Goal: Transaction & Acquisition: Purchase product/service

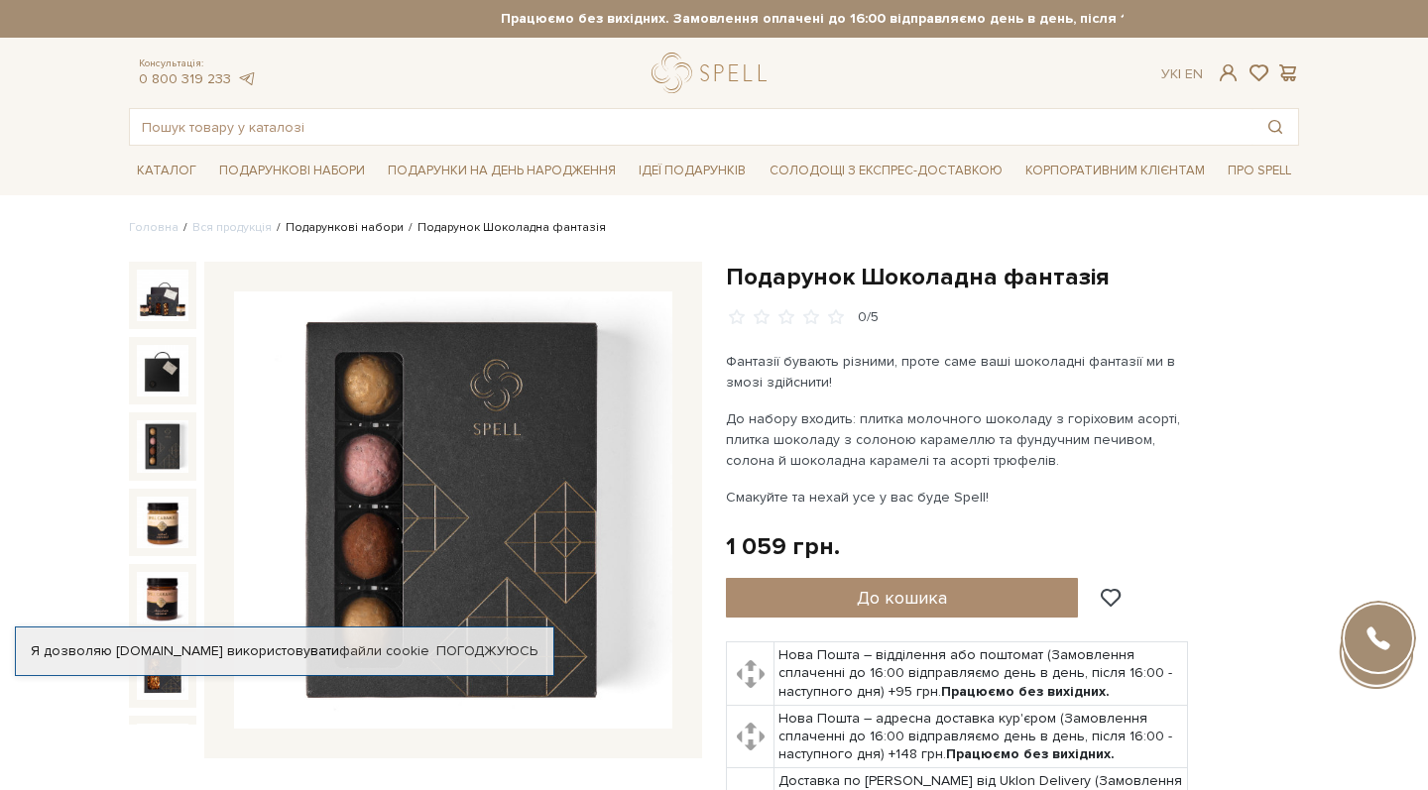
click at [369, 228] on link "Подарункові набори" at bounding box center [345, 227] width 118 height 15
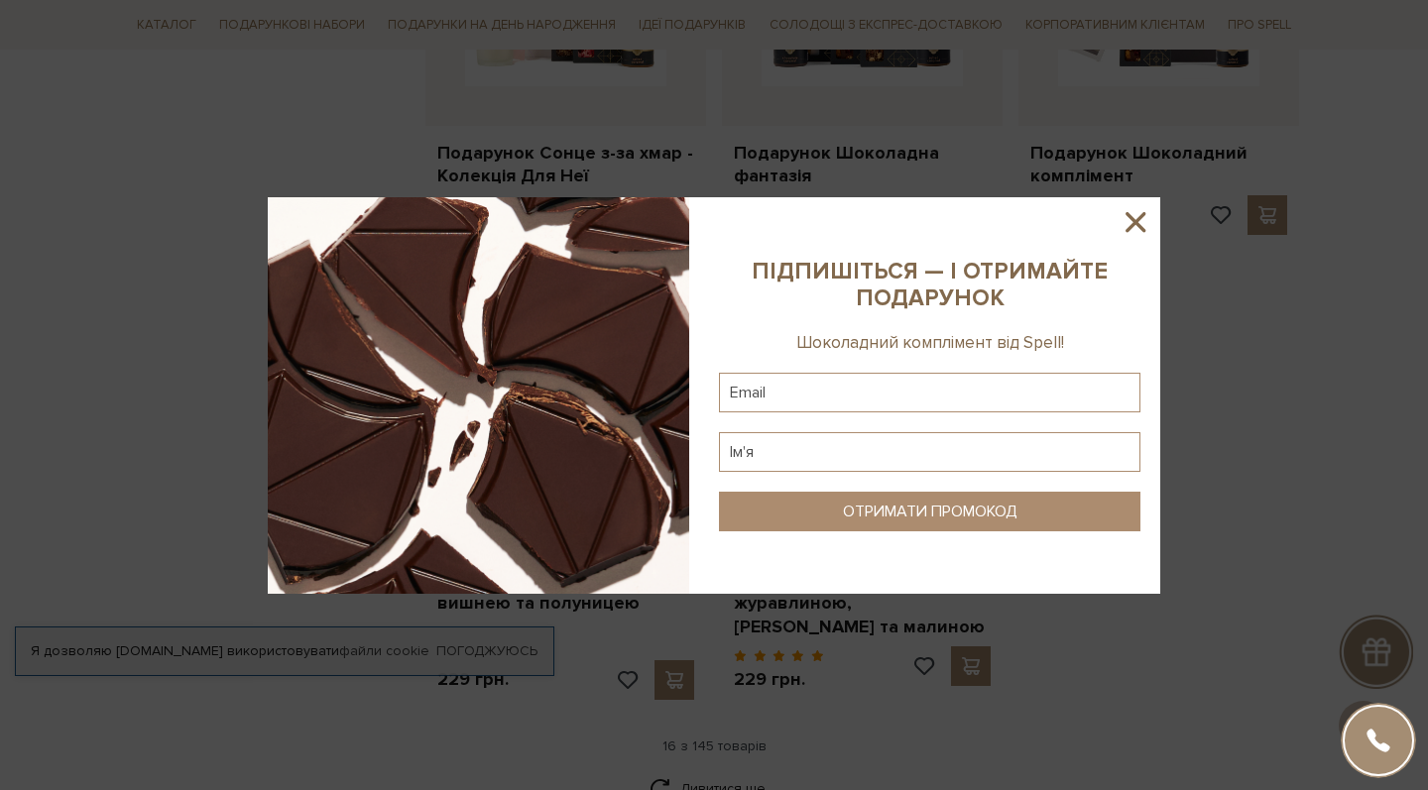
scroll to position [2258, 0]
click at [1132, 214] on icon at bounding box center [1135, 222] width 34 height 34
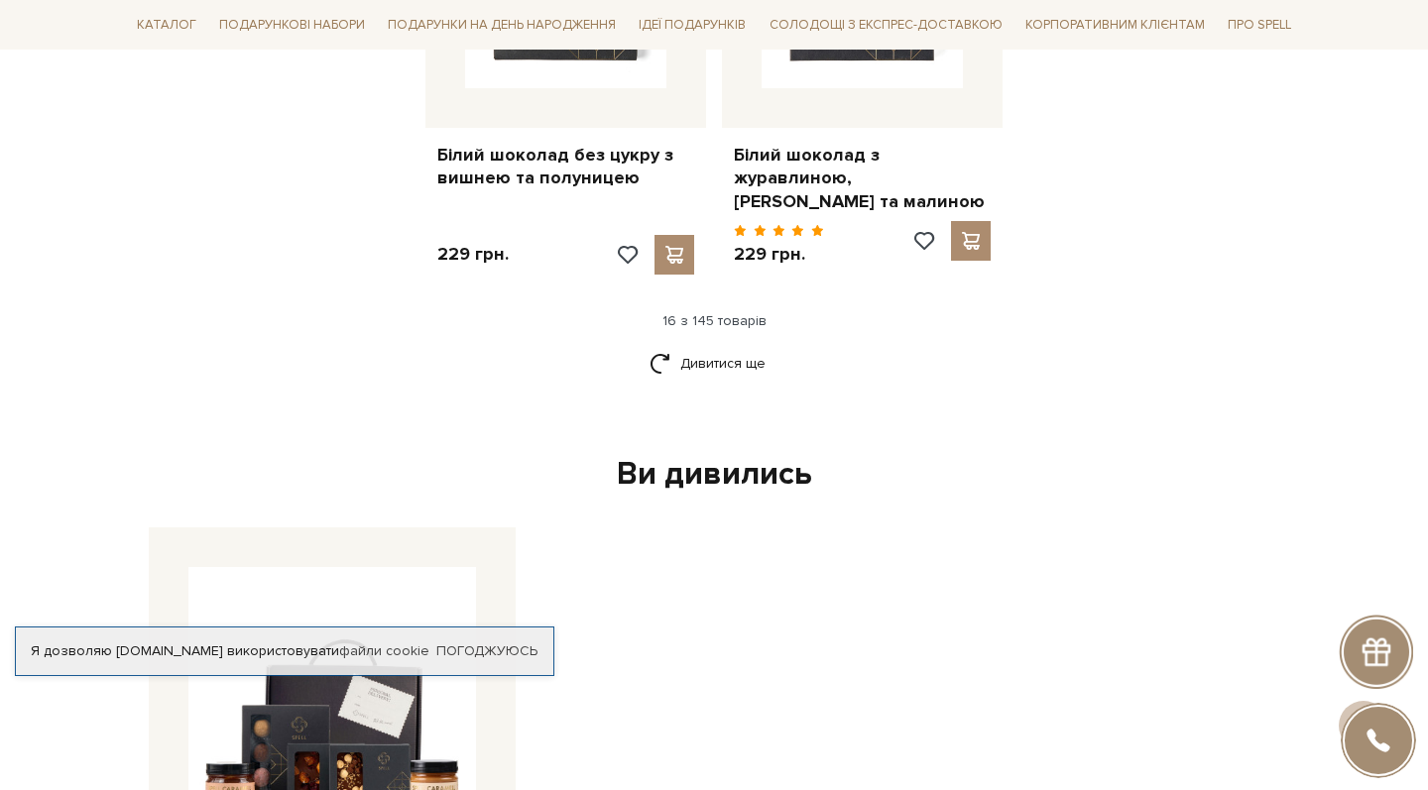
scroll to position [2687, 0]
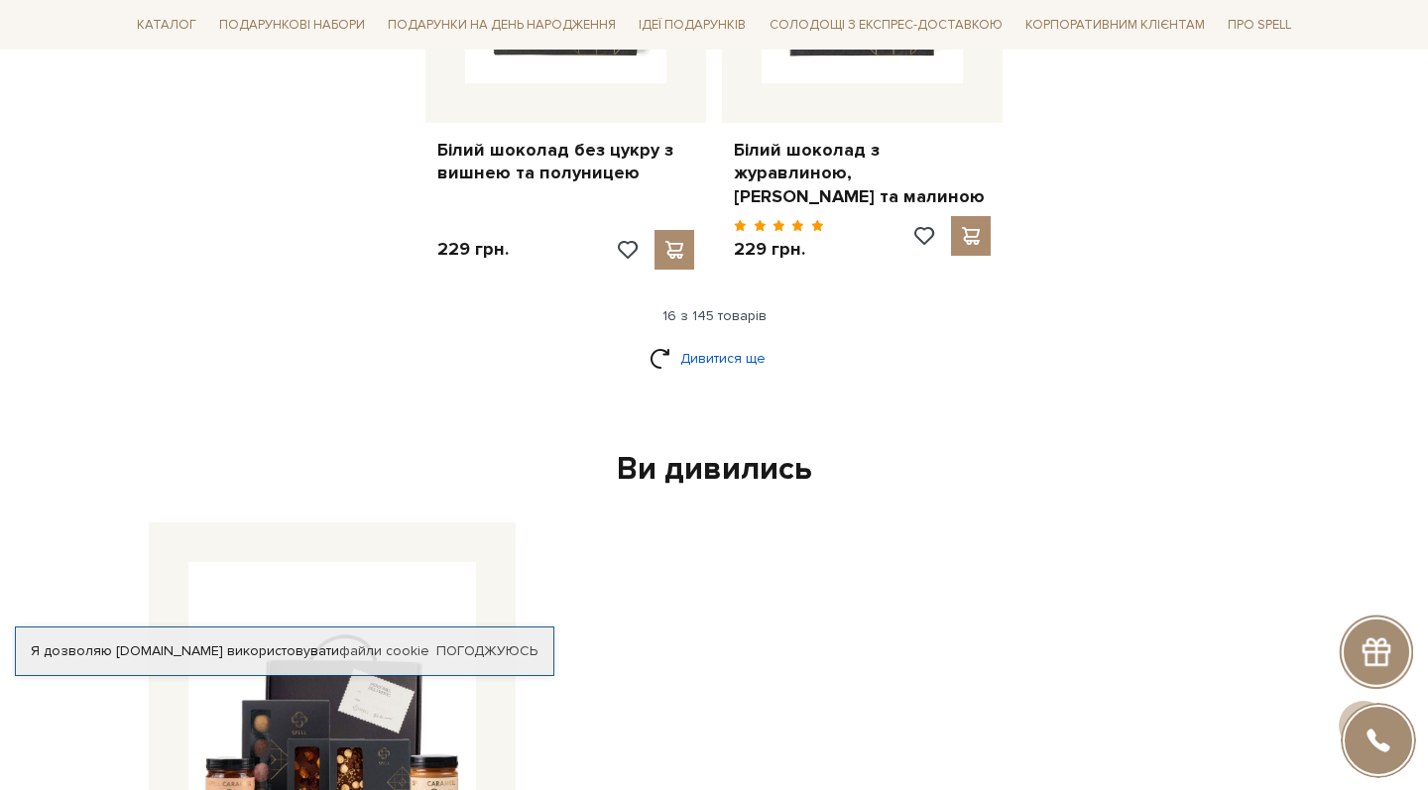
click at [740, 341] on link "Дивитися ще" at bounding box center [713, 358] width 129 height 35
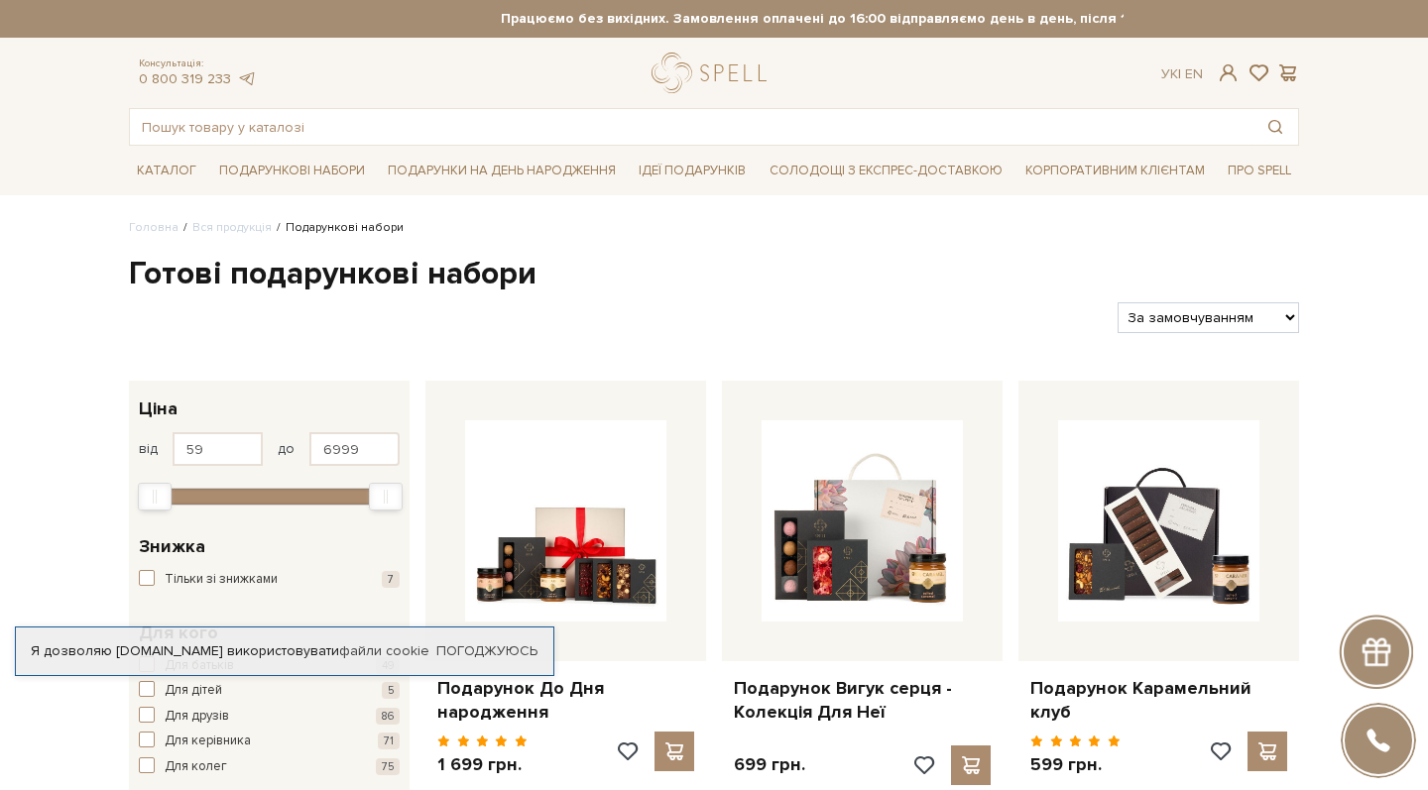
scroll to position [0, 0]
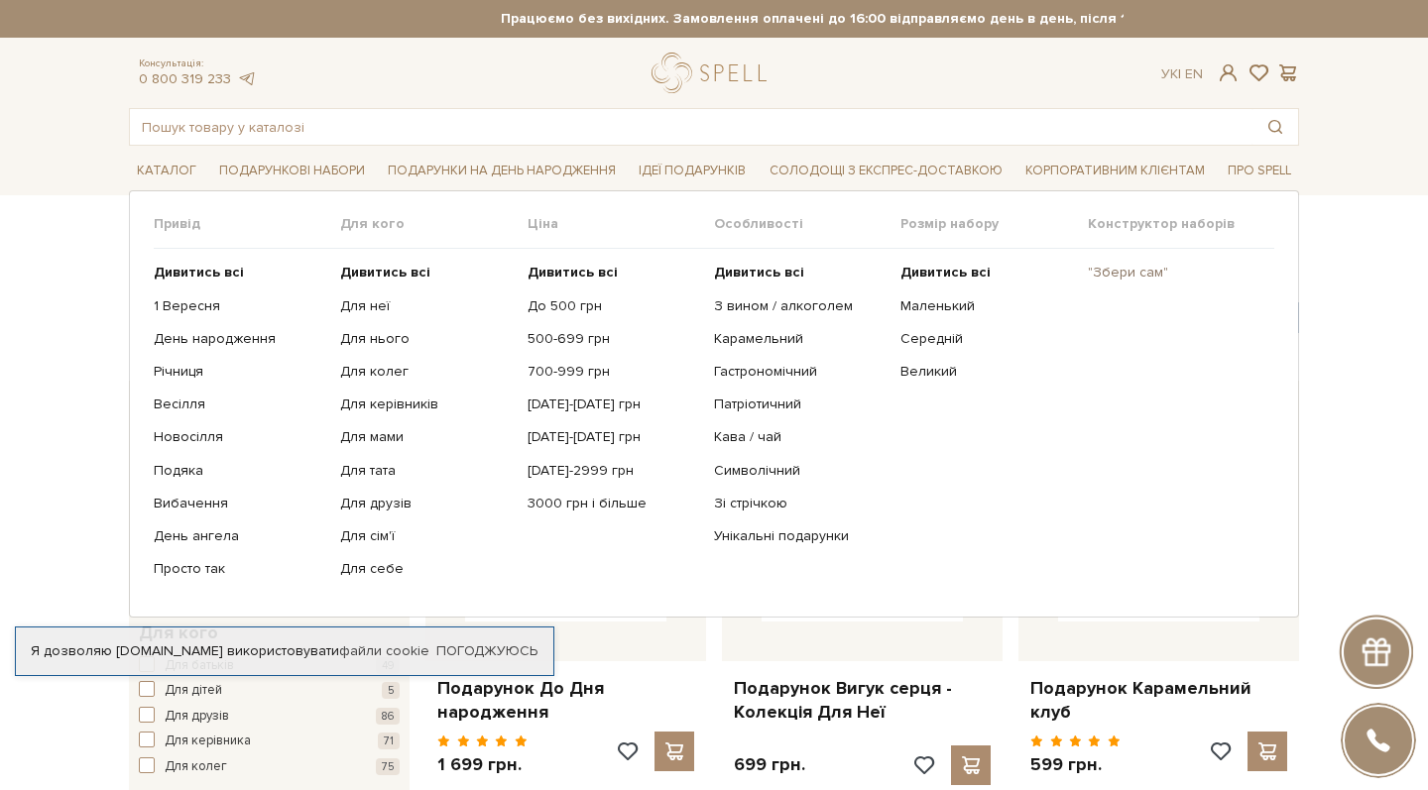
click at [1149, 264] on link ""Збери сам"" at bounding box center [1174, 273] width 172 height 18
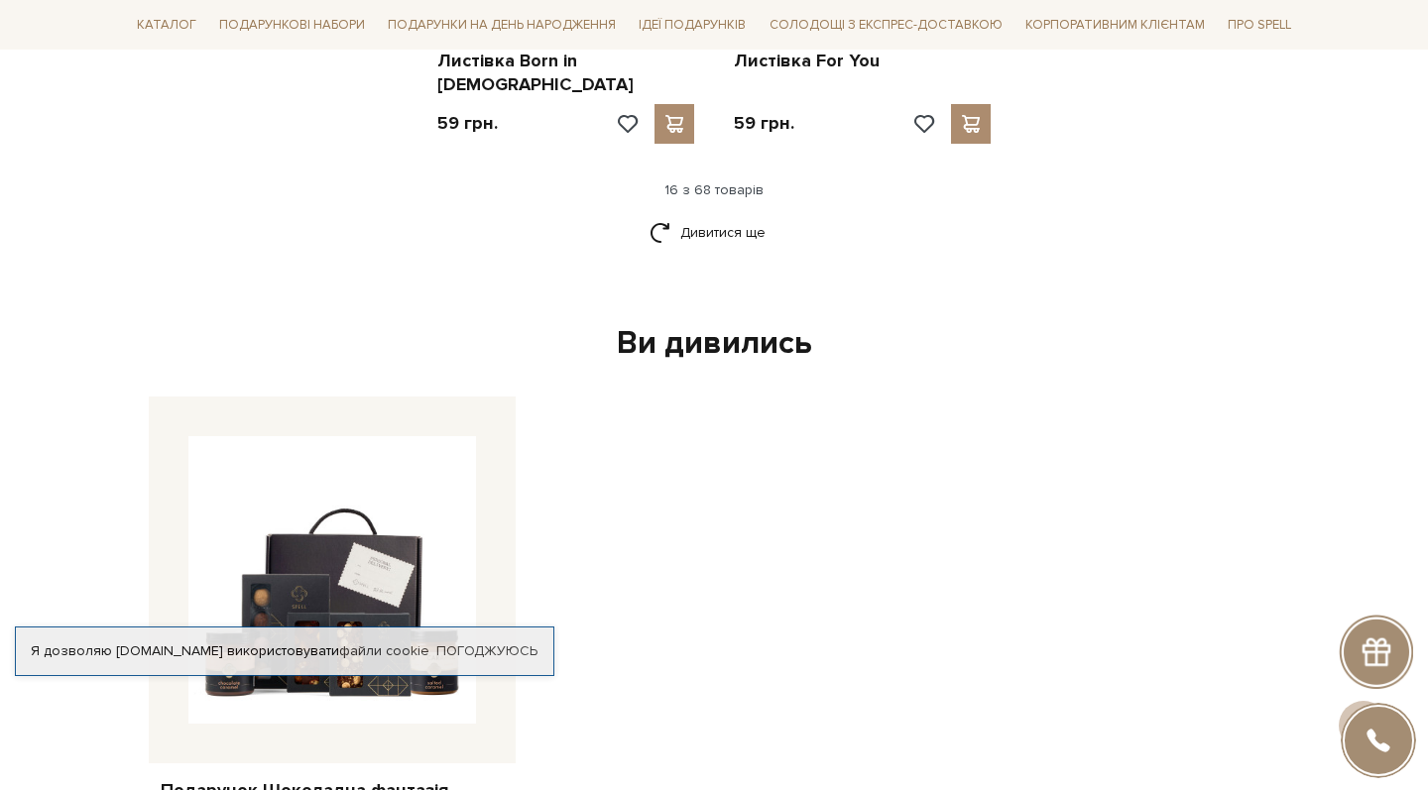
scroll to position [3054, 0]
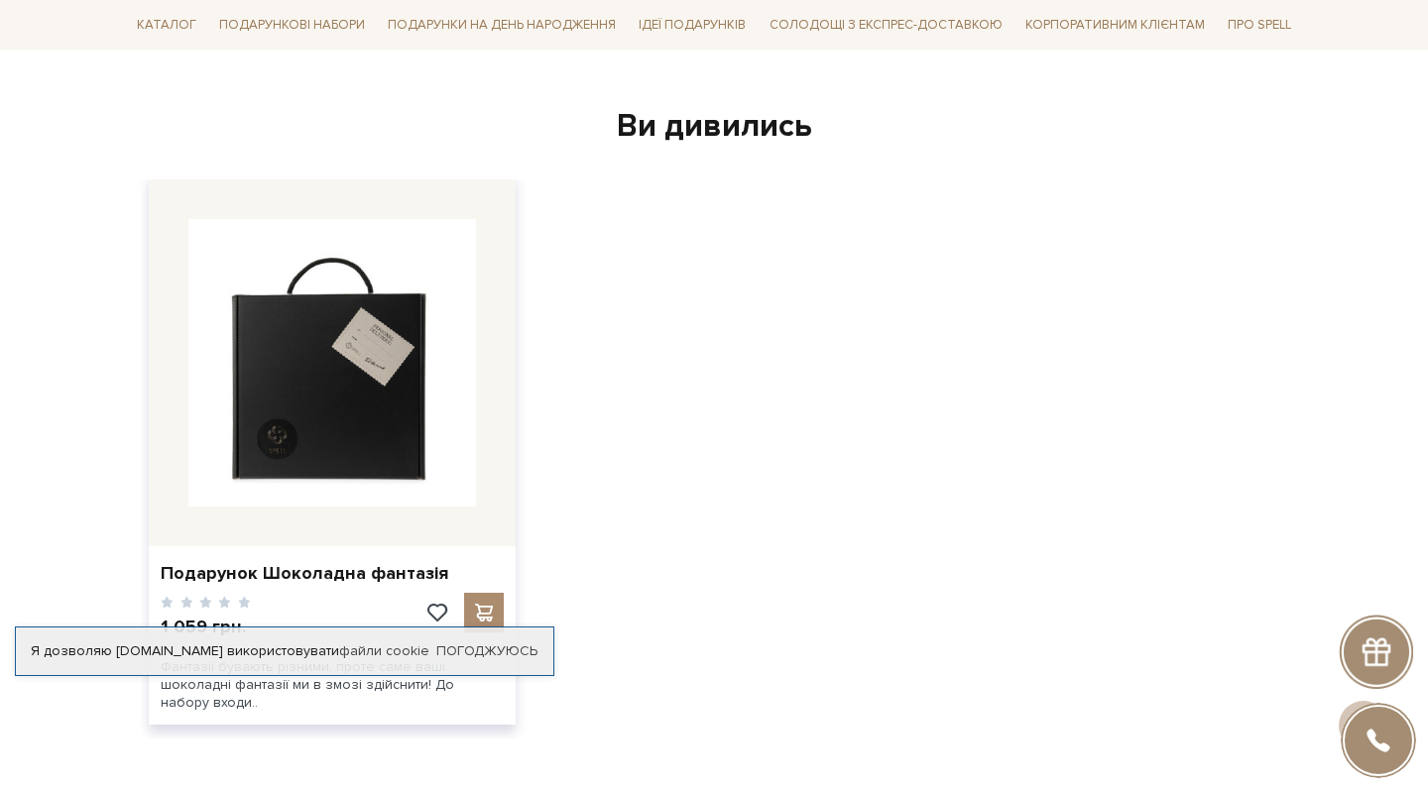
click at [389, 403] on img at bounding box center [332, 363] width 288 height 288
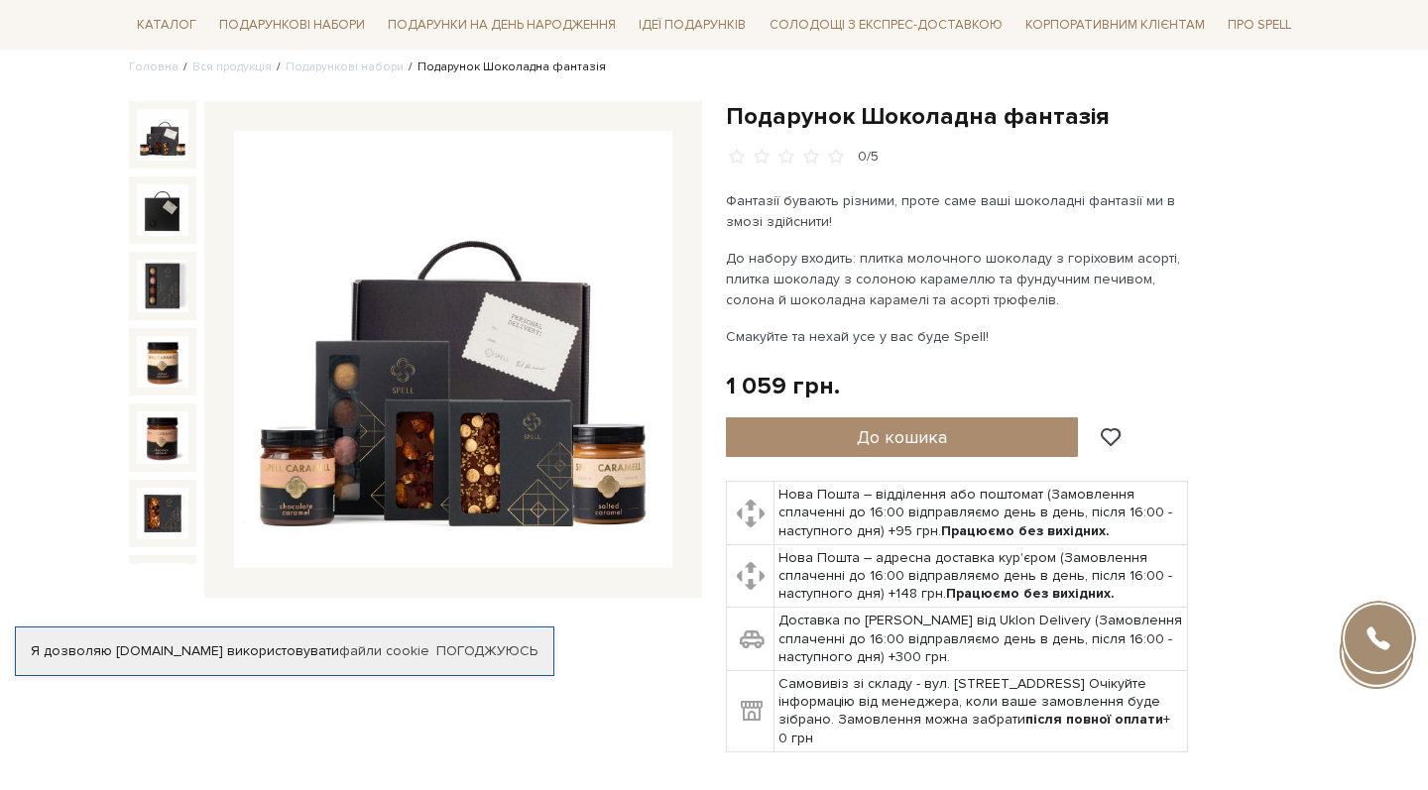
scroll to position [164, 0]
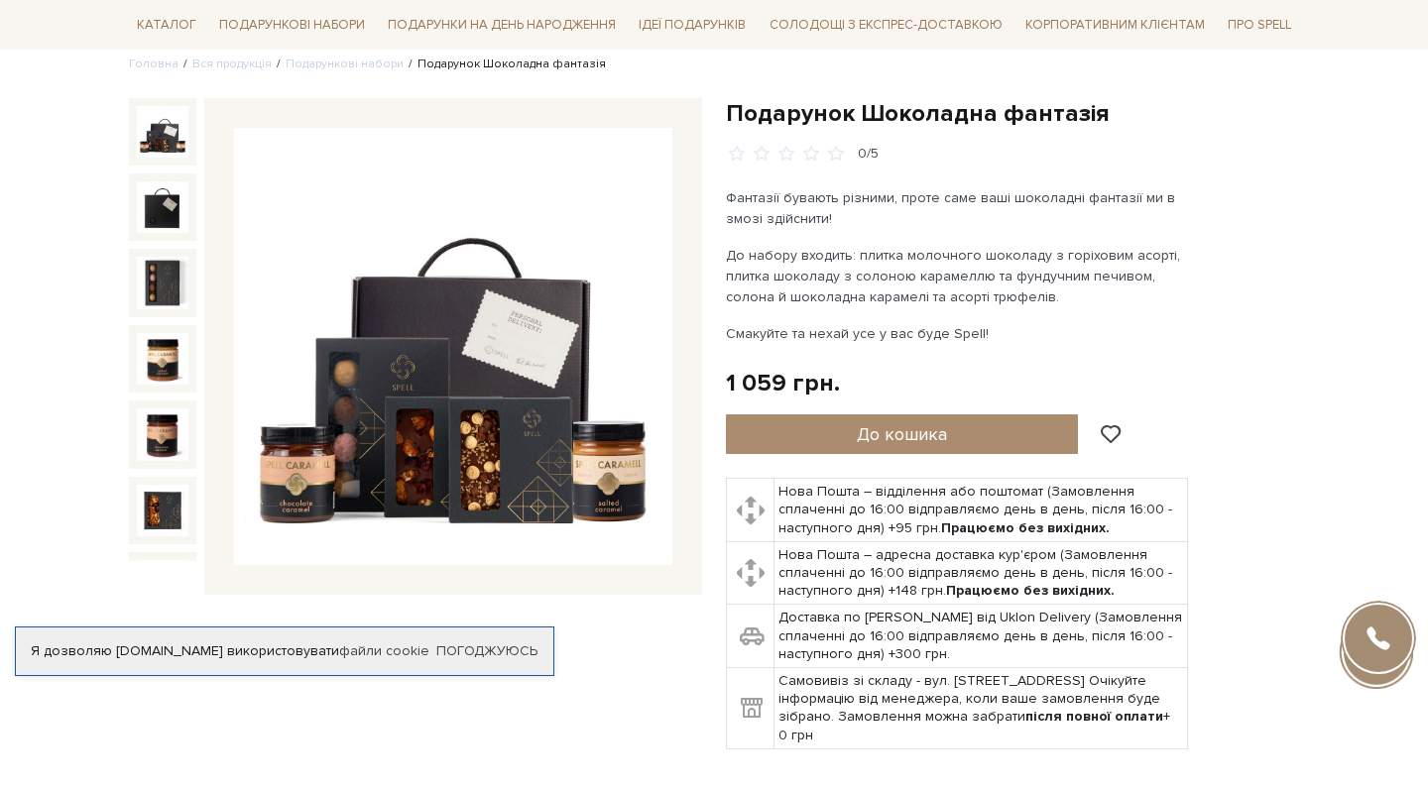
click at [415, 420] on img at bounding box center [453, 347] width 438 height 438
